Goal: Task Accomplishment & Management: Use online tool/utility

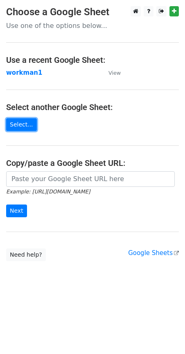
click at [18, 123] on link "Select..." at bounding box center [21, 124] width 31 height 13
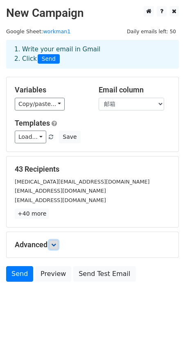
click at [53, 244] on icon at bounding box center [53, 244] width 5 height 5
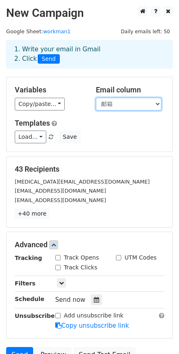
click at [152, 106] on select "品牌 联系人 邮箱" at bounding box center [129, 104] width 66 height 13
select select "联系人"
click at [96, 98] on select "品牌 联系人 邮箱" at bounding box center [129, 104] width 66 height 13
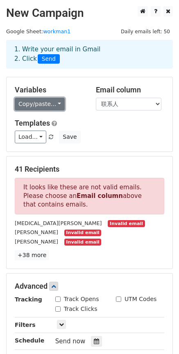
click at [59, 105] on link "Copy/paste..." at bounding box center [40, 104] width 50 height 13
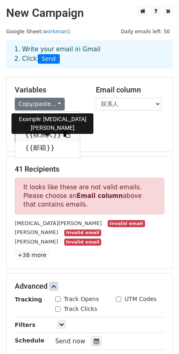
click at [44, 135] on link "{{联系人}}" at bounding box center [47, 134] width 65 height 13
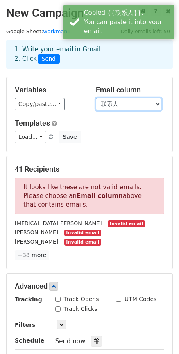
click at [157, 104] on select "品牌 联系人 邮箱" at bounding box center [129, 104] width 66 height 13
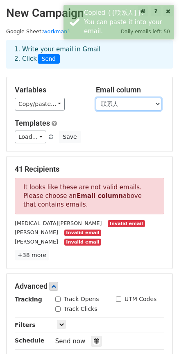
click at [96, 98] on select "品牌 联系人 邮箱" at bounding box center [129, 104] width 66 height 13
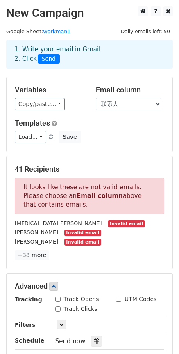
click at [121, 128] on div "Templates Load... No templates saved Save" at bounding box center [90, 131] width 162 height 25
click at [141, 104] on select "品牌 联系人 邮箱" at bounding box center [129, 104] width 66 height 13
click at [151, 101] on select "品牌 联系人 邮箱" at bounding box center [129, 104] width 66 height 13
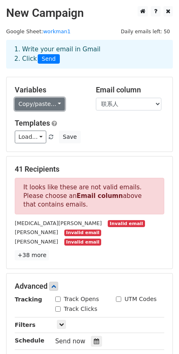
click at [57, 101] on link "Copy/paste..." at bounding box center [40, 104] width 50 height 13
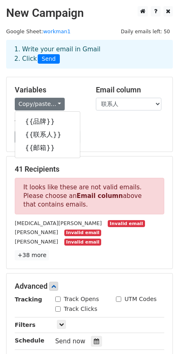
click at [144, 141] on div "Load... No templates saved Save" at bounding box center [90, 136] width 162 height 13
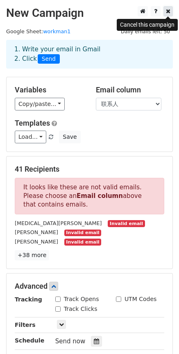
click at [167, 10] on icon at bounding box center [168, 11] width 5 height 6
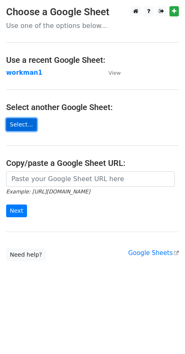
click at [23, 126] on link "Select..." at bounding box center [21, 124] width 31 height 13
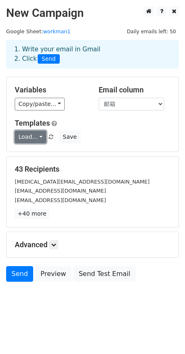
click at [40, 139] on link "Load..." at bounding box center [31, 136] width 32 height 13
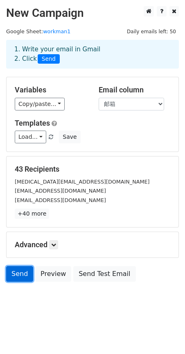
click at [21, 276] on link "Send" at bounding box center [19, 274] width 27 height 16
